Goal: Understand process/instructions

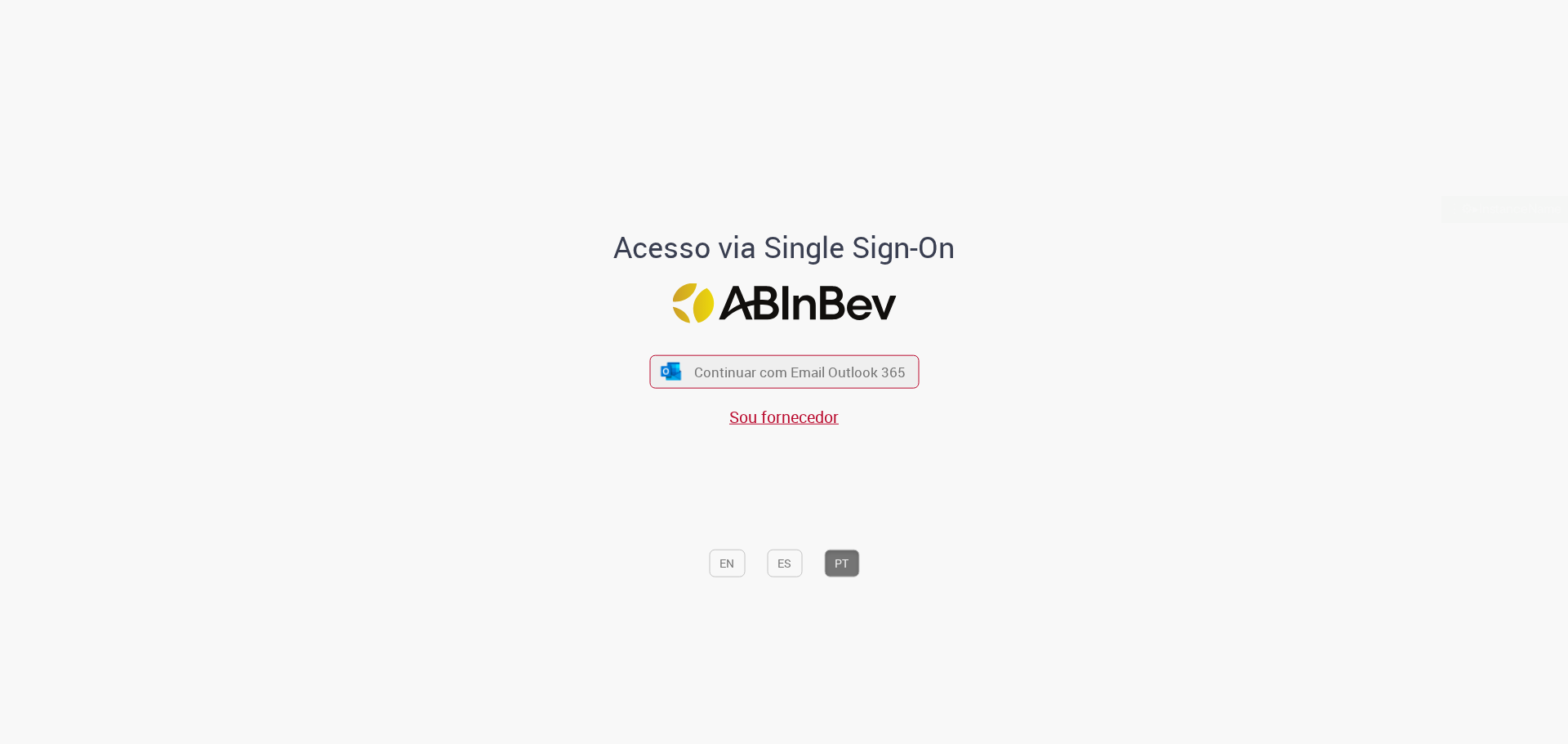
click at [831, 82] on div "Acesso via Single Sign-On Continuar com Email Outlook 365 Sou fornecedor EN ES …" at bounding box center [784, 377] width 478 height 737
click at [637, 89] on div "Acesso via Single Sign-On Continuar com Email Outlook 365 Sou fornecedor EN ES …" at bounding box center [784, 377] width 478 height 737
click at [712, 49] on div "Acesso via Single Sign-On Continuar com Email Outlook 365 Sou fornecedor EN ES …" at bounding box center [784, 377] width 478 height 737
